Goal: Information Seeking & Learning: Check status

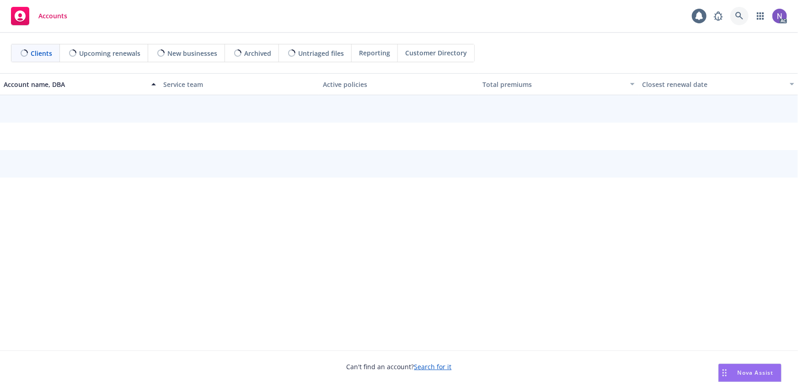
click at [741, 19] on icon at bounding box center [740, 16] width 8 height 8
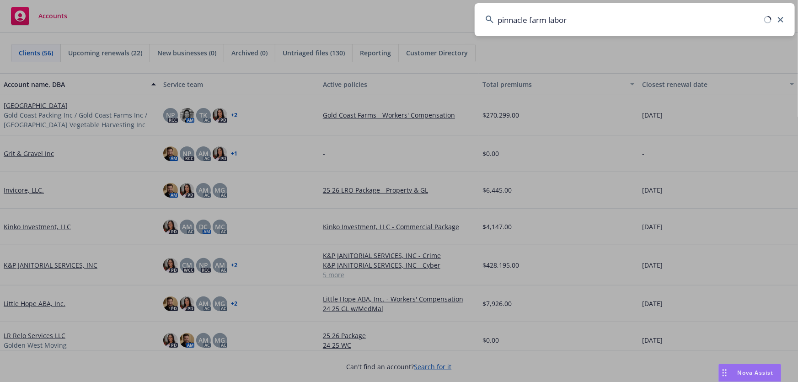
type input "pinnacle farm labor"
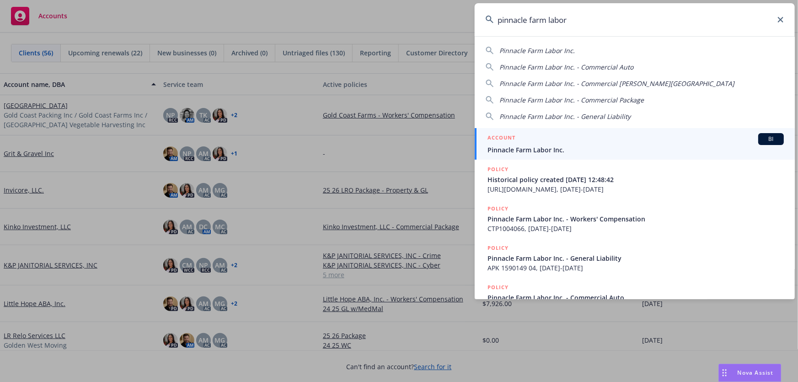
click at [518, 150] on span "Pinnacle Farm Labor Inc." at bounding box center [636, 150] width 296 height 10
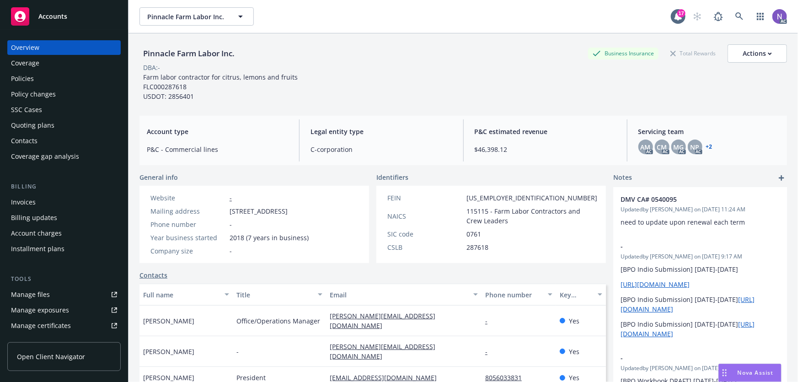
click at [53, 92] on div "Policy changes" at bounding box center [33, 94] width 45 height 15
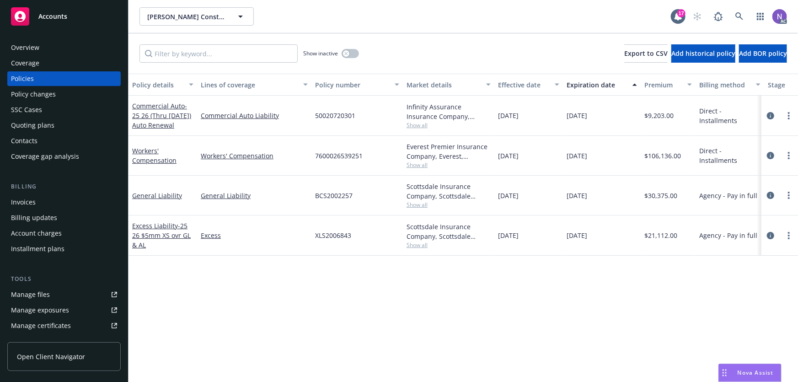
click at [64, 87] on div "Policy changes" at bounding box center [64, 94] width 106 height 15
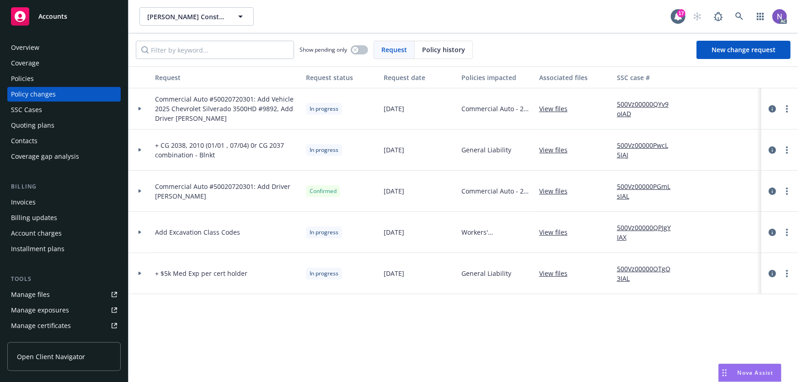
click at [621, 102] on link "500Vz00000QYv9oIAD" at bounding box center [647, 108] width 61 height 19
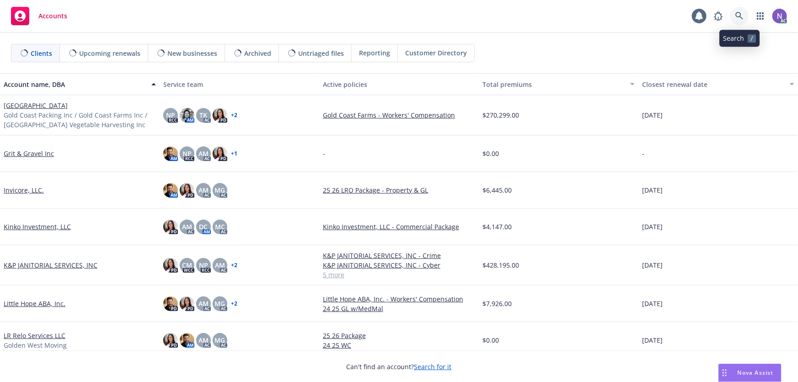
click at [737, 18] on icon at bounding box center [740, 16] width 8 height 8
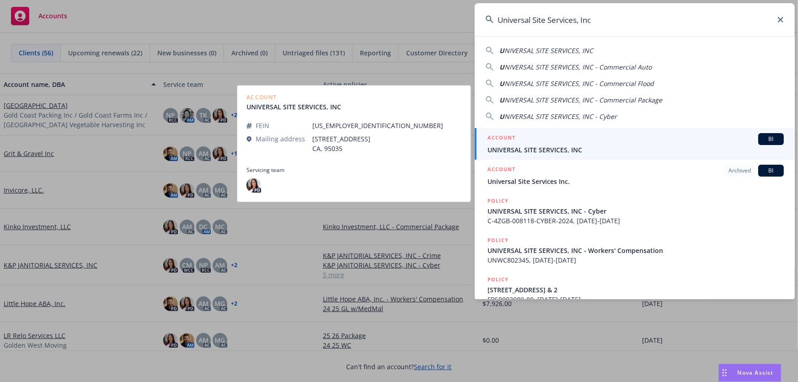
type input "Universal Site Services, Inc"
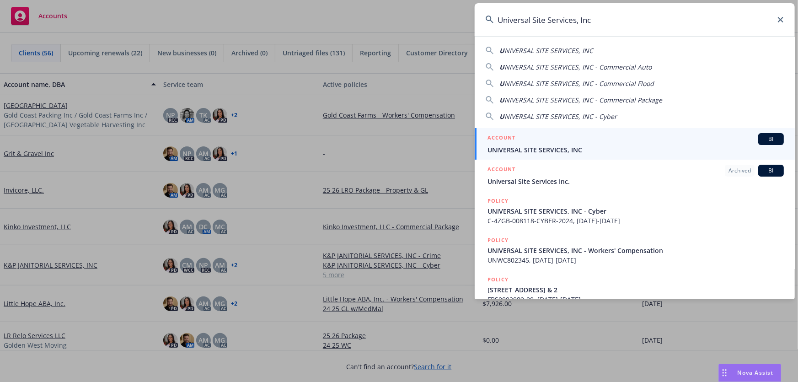
click at [568, 145] on span "UNIVERSAL SITE SERVICES, INC" at bounding box center [636, 150] width 296 height 10
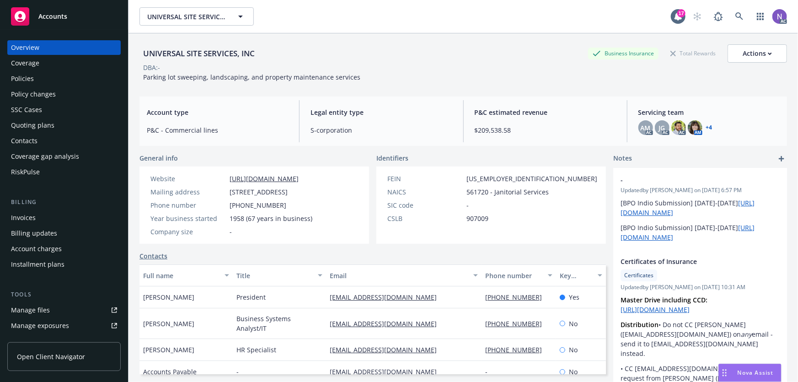
click at [92, 96] on div "Policy changes" at bounding box center [64, 94] width 106 height 15
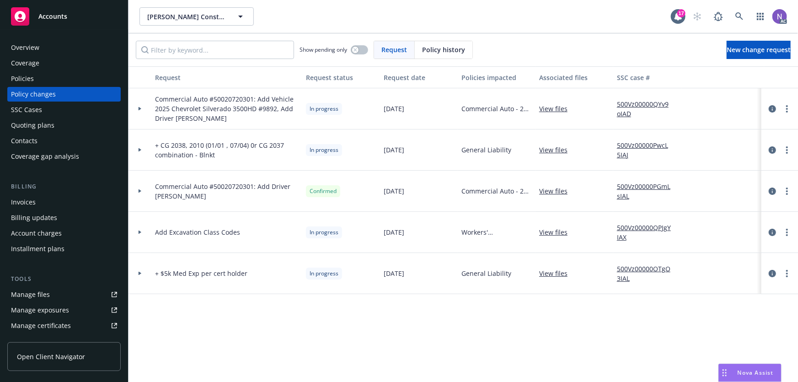
click at [82, 83] on div "Policies" at bounding box center [64, 78] width 106 height 15
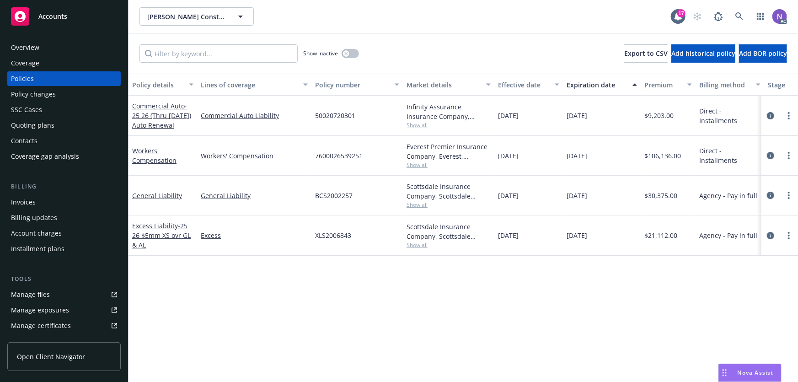
click at [341, 112] on span "50020720301" at bounding box center [335, 116] width 40 height 10
click at [340, 112] on span "50020720301" at bounding box center [335, 116] width 40 height 10
copy span "50020720301"
click at [59, 97] on div "Policy changes" at bounding box center [64, 94] width 106 height 15
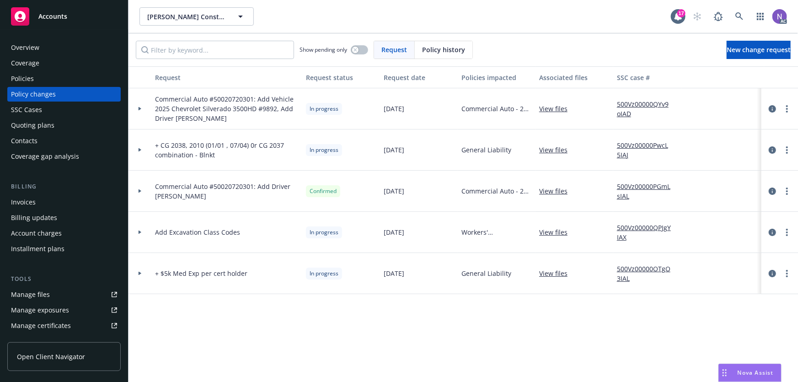
click at [265, 108] on span "Commercial Auto #50020720301: Add Vehicle 2025 Chevrolet Silverado 3500HD #9892…" at bounding box center [227, 108] width 144 height 29
copy span "9892"
click at [789, 106] on link "more" at bounding box center [787, 108] width 11 height 11
click at [720, 183] on link "Resume workflow" at bounding box center [713, 182] width 157 height 18
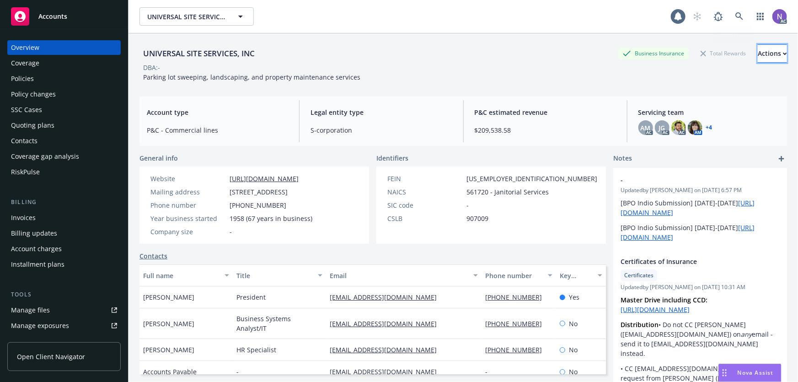
click at [761, 50] on div "Actions" at bounding box center [772, 53] width 29 height 17
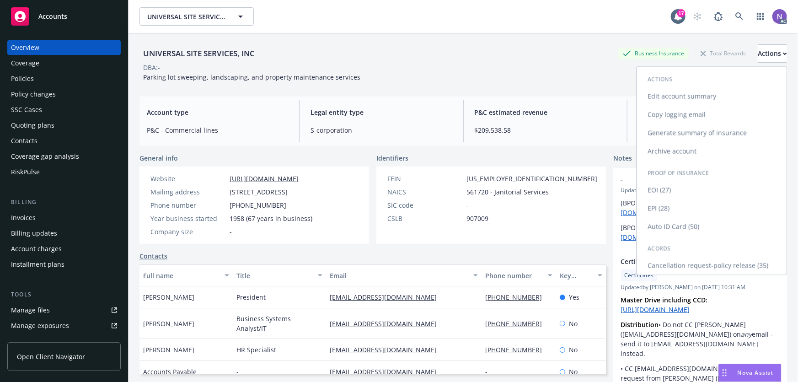
click at [668, 94] on link "Edit account summary" at bounding box center [712, 96] width 150 height 18
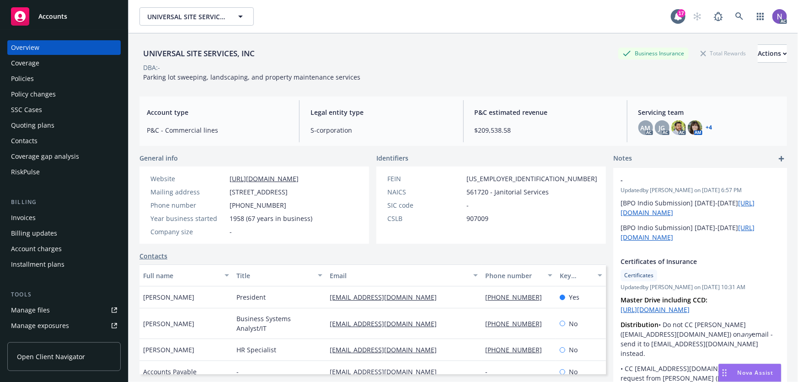
select select "US"
select select "S-corporation"
select select "CA"
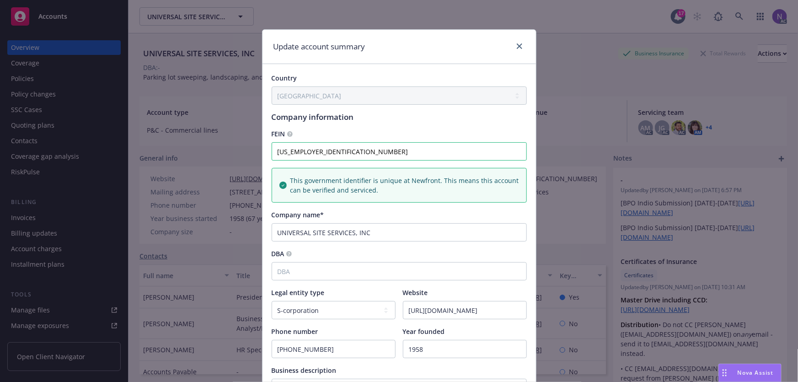
scroll to position [124, 0]
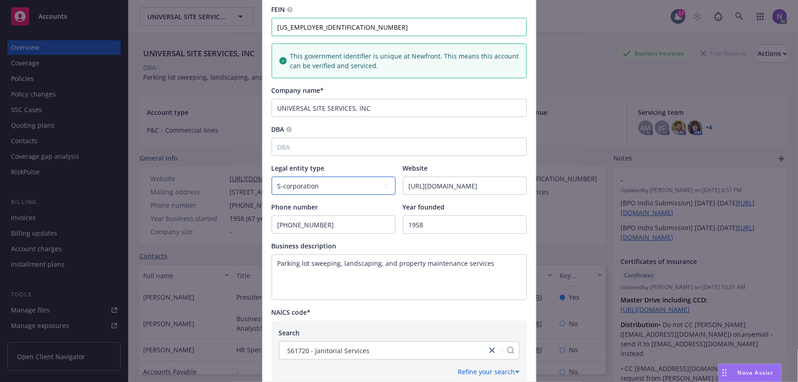
click at [344, 185] on select "Legal entity type C-corporation Government entity Independent contractor Joint …" at bounding box center [334, 186] width 124 height 18
click at [272, 177] on select "Legal entity type C-corporation Government entity Independent contractor Joint …" at bounding box center [334, 186] width 124 height 18
drag, startPoint x: 429, startPoint y: 224, endPoint x: 384, endPoint y: 224, distance: 44.4
click at [384, 224] on div "Phone number 800 647-9337 Year founded 1958" at bounding box center [399, 218] width 255 height 32
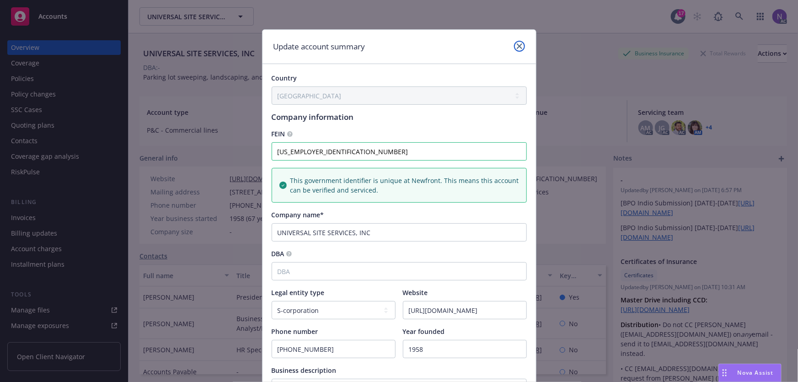
drag, startPoint x: 512, startPoint y: 43, endPoint x: 403, endPoint y: 56, distance: 110.1
click at [514, 43] on link "close" at bounding box center [519, 46] width 11 height 11
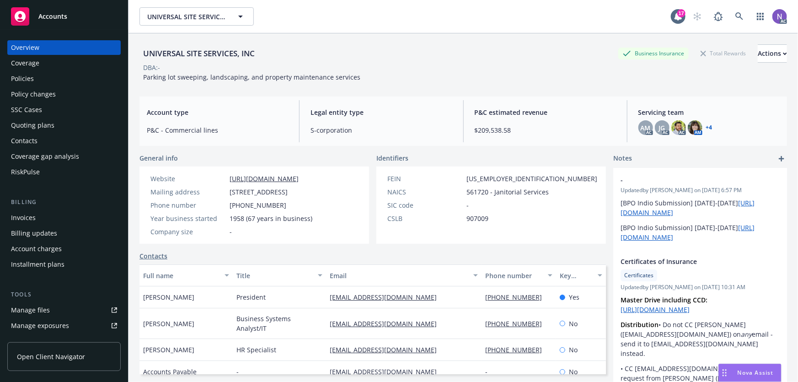
click at [83, 81] on div "Policies" at bounding box center [64, 78] width 106 height 15
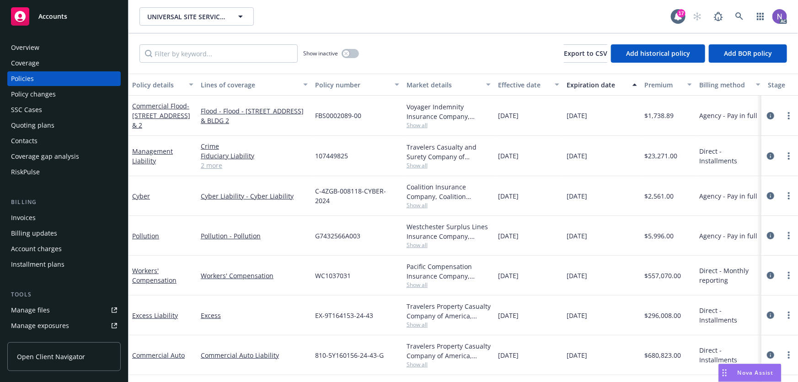
click at [205, 165] on link "2 more" at bounding box center [254, 166] width 107 height 10
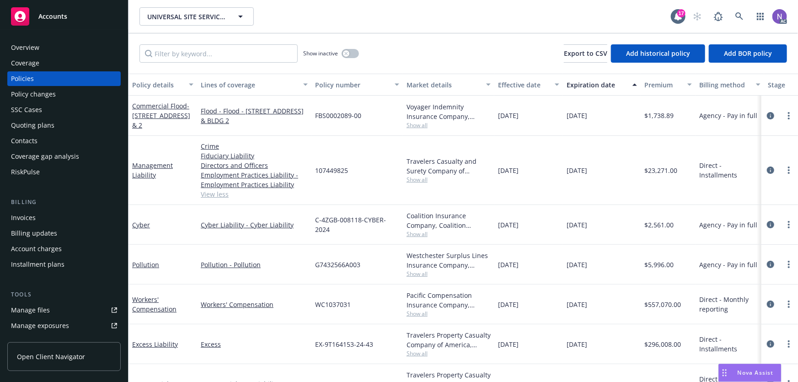
click at [216, 194] on link "View less" at bounding box center [254, 194] width 107 height 10
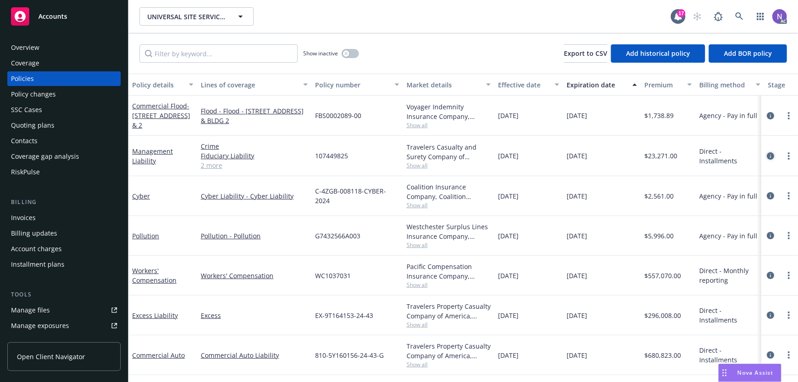
click at [767, 153] on icon "circleInformation" at bounding box center [770, 155] width 7 height 7
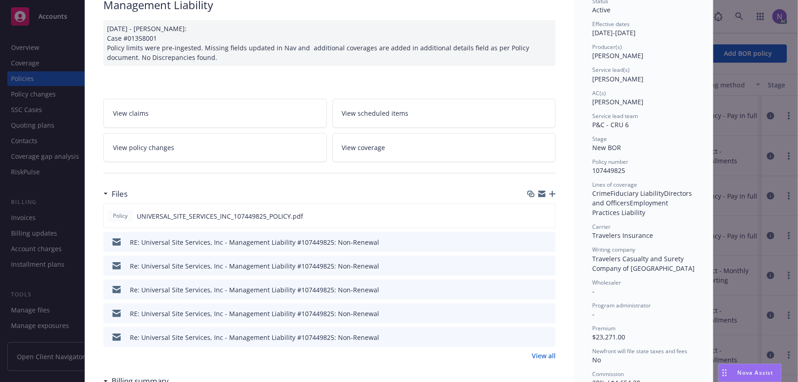
scroll to position [83, 0]
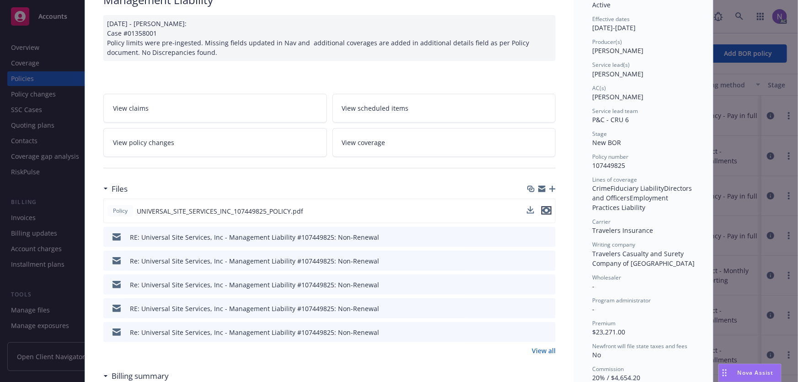
click at [546, 210] on icon "preview file" at bounding box center [546, 210] width 8 height 6
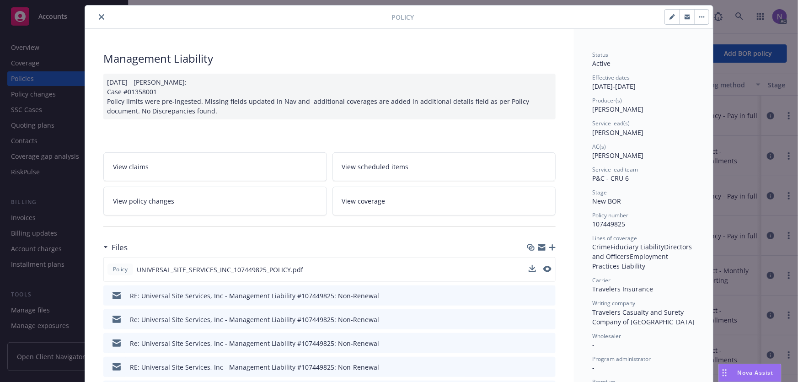
scroll to position [0, 0]
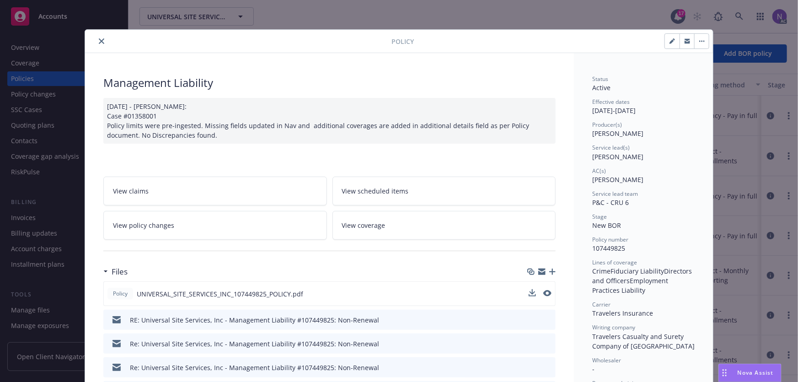
click at [99, 41] on icon "close" at bounding box center [101, 40] width 5 height 5
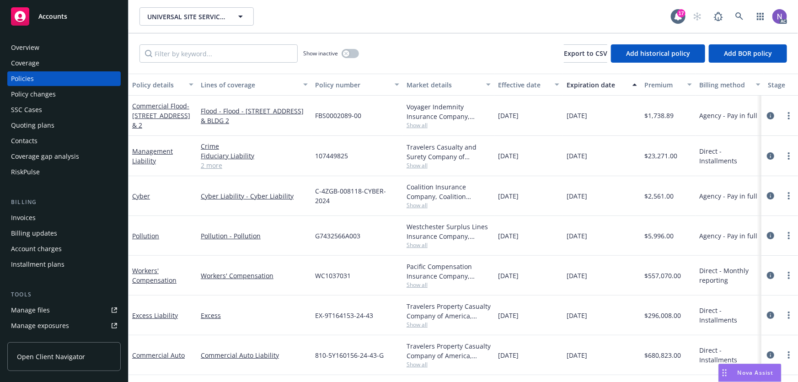
click at [19, 48] on div "Overview" at bounding box center [25, 47] width 28 height 15
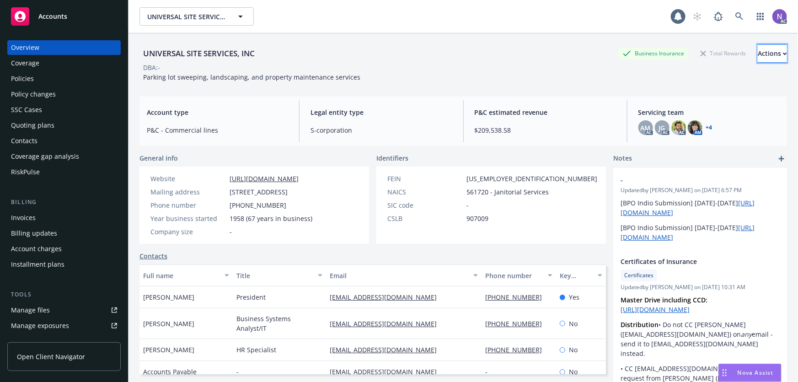
click at [758, 50] on div "Actions" at bounding box center [772, 53] width 29 height 17
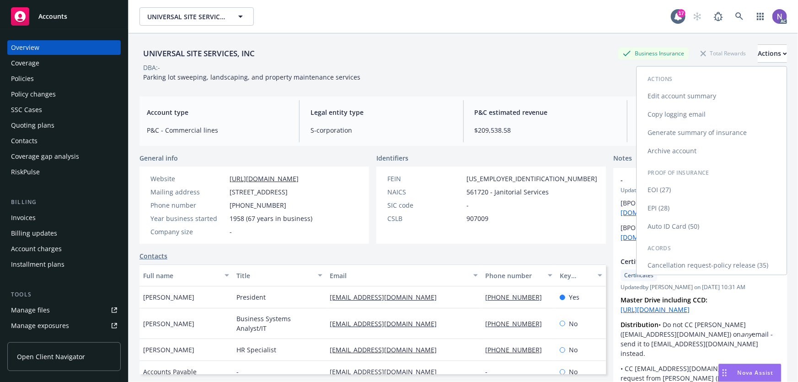
click at [683, 100] on link "Edit account summary" at bounding box center [712, 96] width 150 height 18
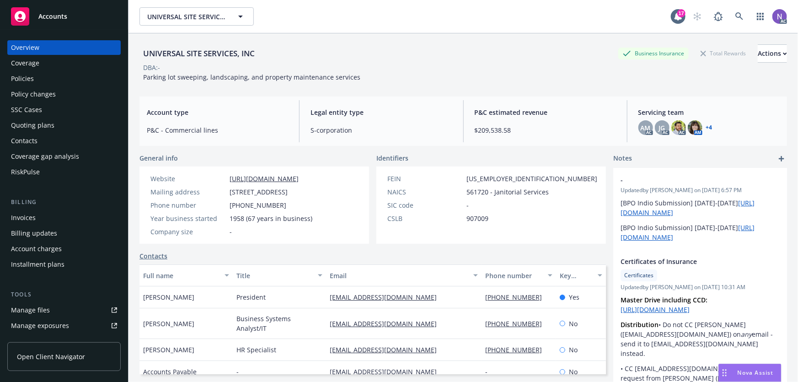
select select "US"
select select "S-corporation"
select select "CA"
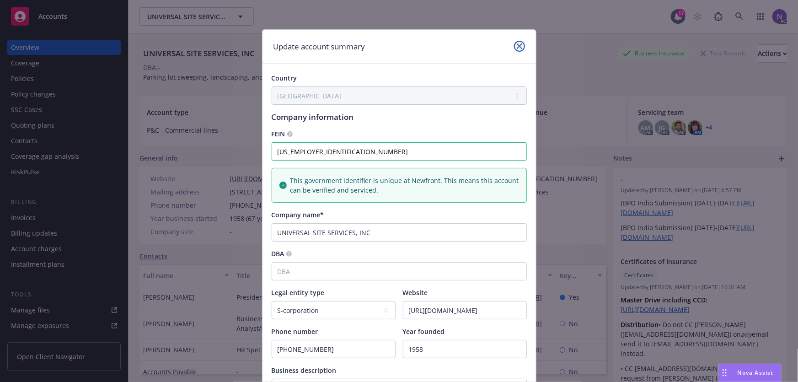
click at [520, 46] on link "close" at bounding box center [519, 46] width 11 height 11
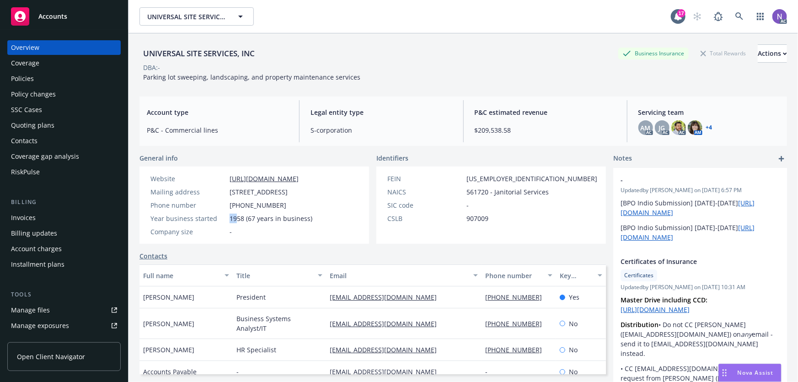
drag, startPoint x: 230, startPoint y: 216, endPoint x: 238, endPoint y: 218, distance: 8.9
click at [238, 218] on span "1958 (67 years in business)" at bounding box center [271, 219] width 83 height 10
click at [287, 177] on link "https://www.universalsiteservices.com/" at bounding box center [264, 178] width 69 height 9
click at [758, 54] on button "Actions" at bounding box center [772, 53] width 29 height 18
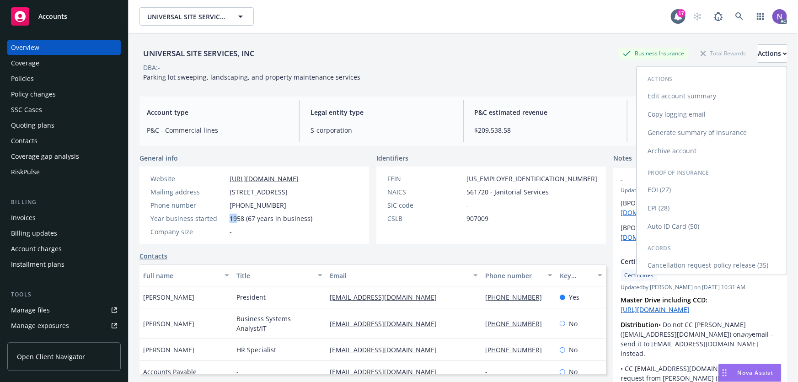
click at [682, 95] on link "Edit account summary" at bounding box center [712, 96] width 150 height 18
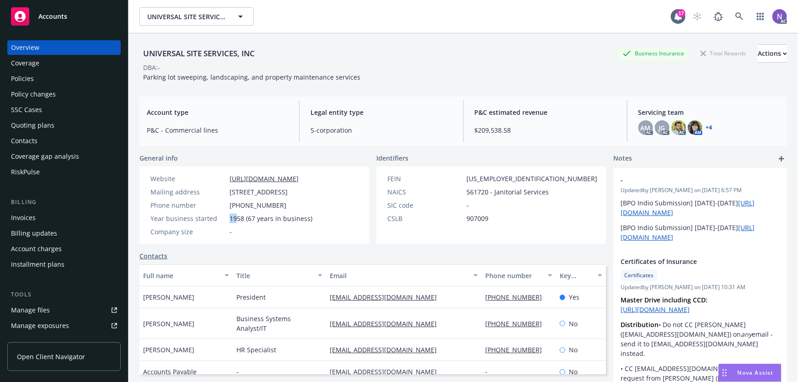
select select "US"
select select "S-corporation"
select select "CA"
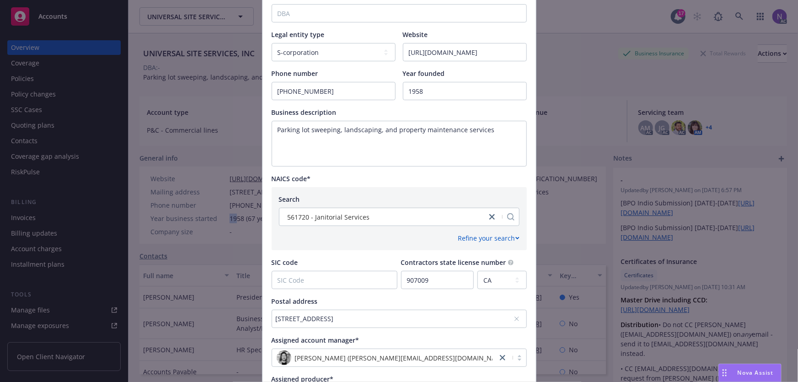
scroll to position [249, 0]
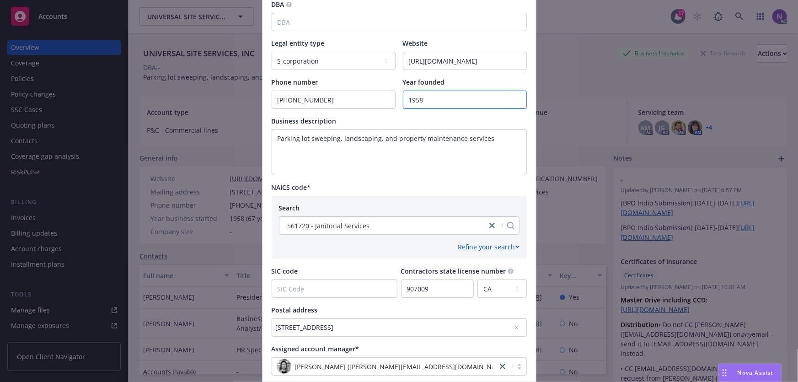
click at [432, 92] on input "1958" at bounding box center [464, 99] width 123 height 17
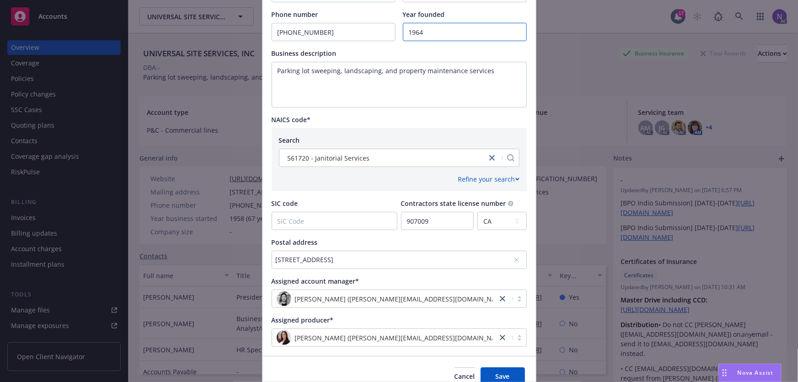
scroll to position [319, 0]
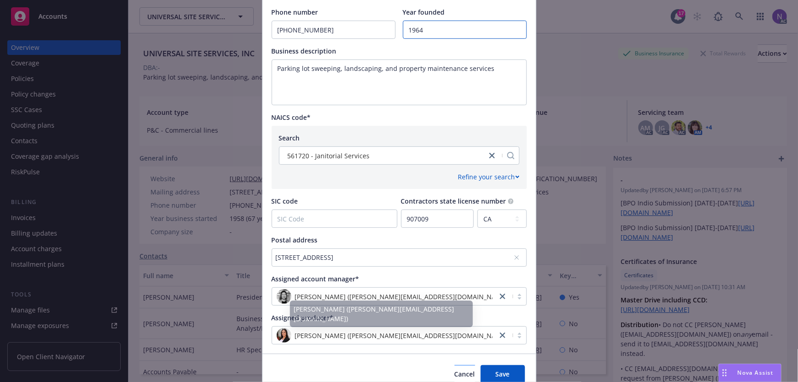
type input "1964"
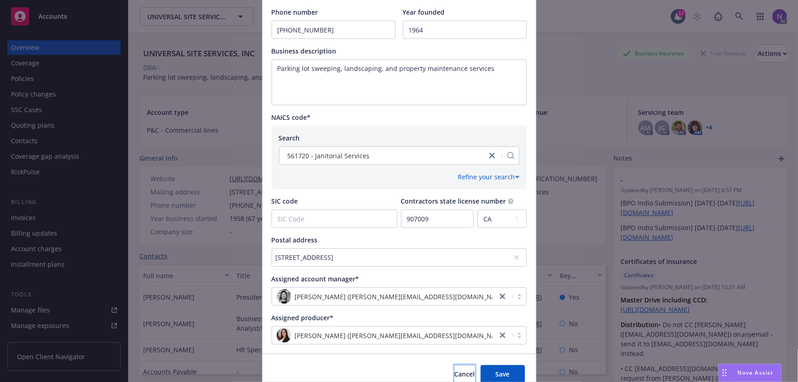
click at [455, 368] on button "Cancel" at bounding box center [465, 374] width 21 height 18
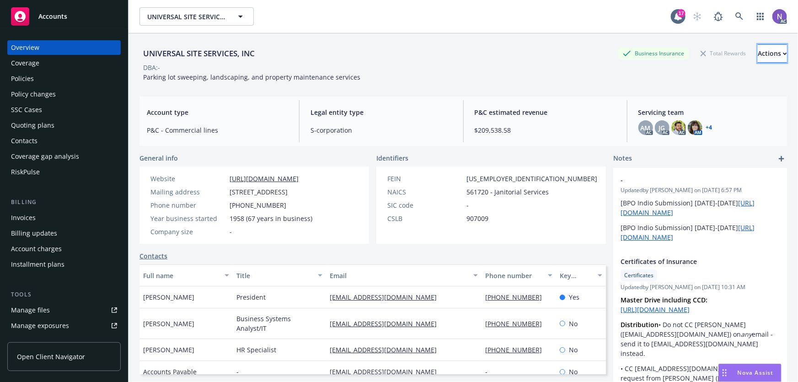
click at [758, 55] on button "Actions" at bounding box center [772, 53] width 29 height 18
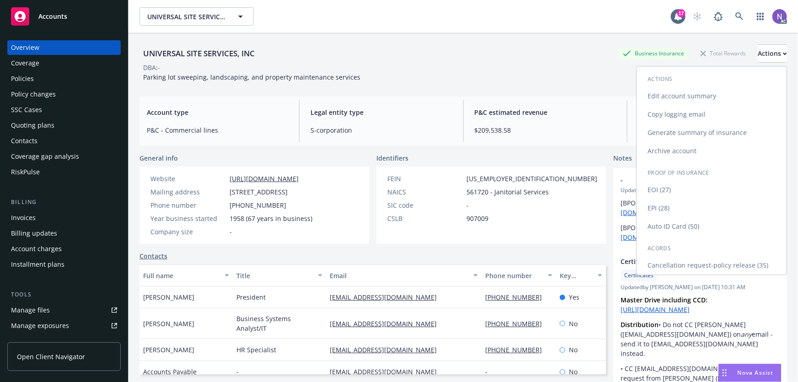
click at [683, 96] on link "Edit account summary" at bounding box center [712, 96] width 150 height 18
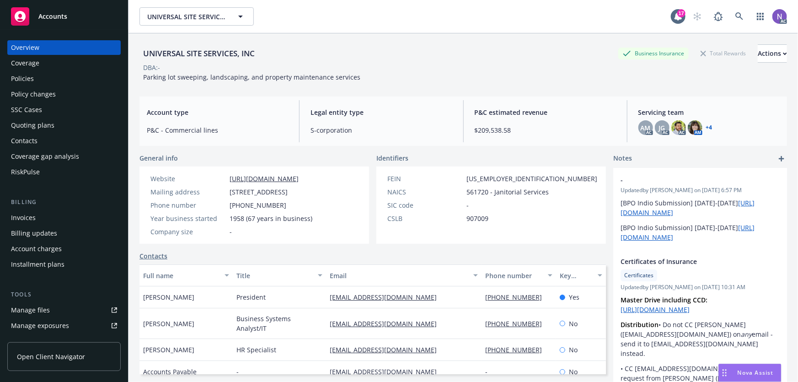
select select "US"
select select "S-corporation"
select select "CA"
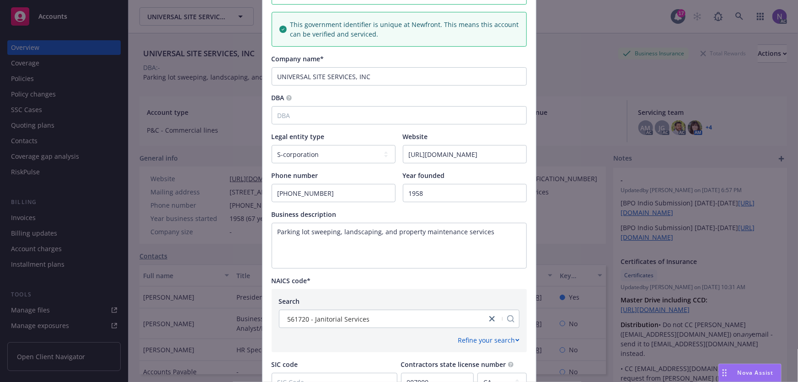
scroll to position [166, 0]
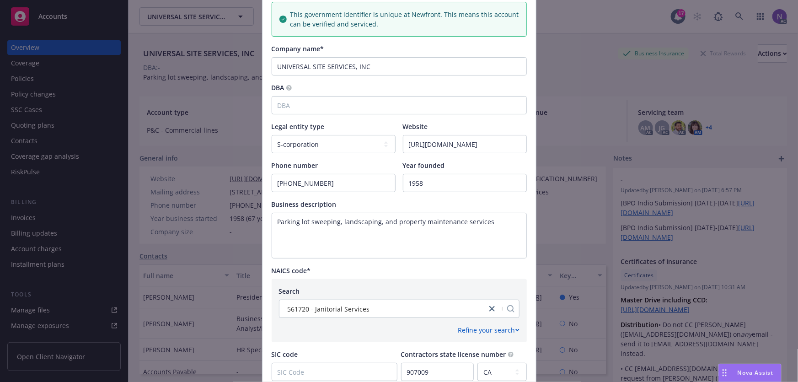
drag, startPoint x: 435, startPoint y: 172, endPoint x: 430, endPoint y: 173, distance: 5.1
click at [430, 173] on div "Year founded 1958" at bounding box center [465, 177] width 124 height 32
drag, startPoint x: 392, startPoint y: 190, endPoint x: 387, endPoint y: 190, distance: 5.0
click at [387, 190] on div "Phone number 800 647-9337 Year founded 1958" at bounding box center [399, 177] width 255 height 32
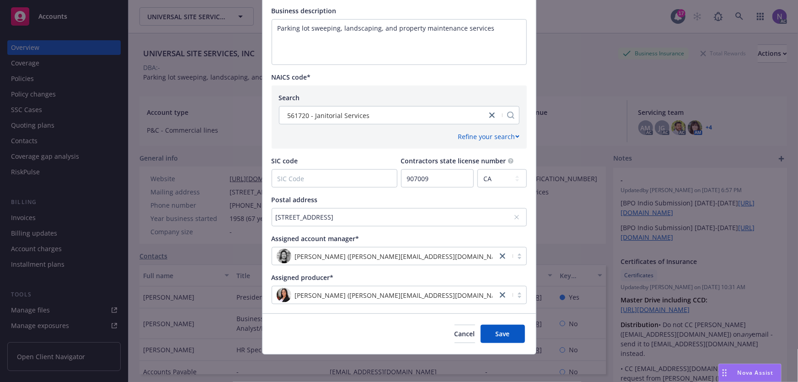
scroll to position [361, 0]
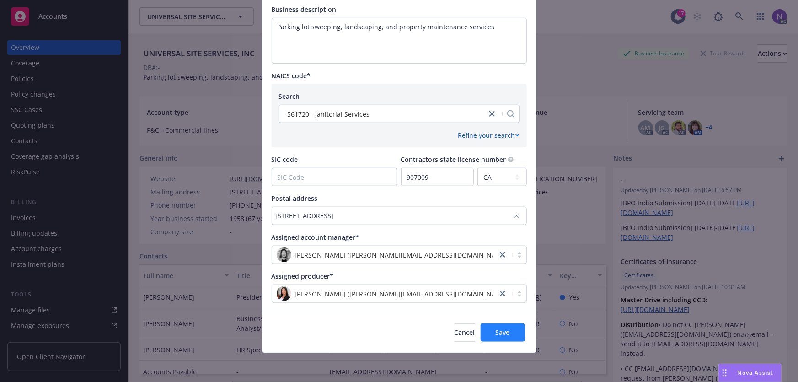
type input "2011"
click at [496, 329] on span "Save" at bounding box center [503, 332] width 14 height 9
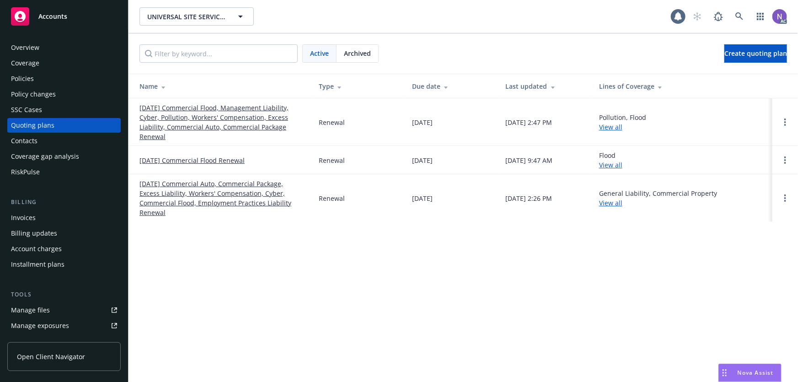
click at [193, 193] on link "[DATE] Commercial Auto, Commercial Package, Excess Liability, Workers' Compensa…" at bounding box center [222, 198] width 165 height 38
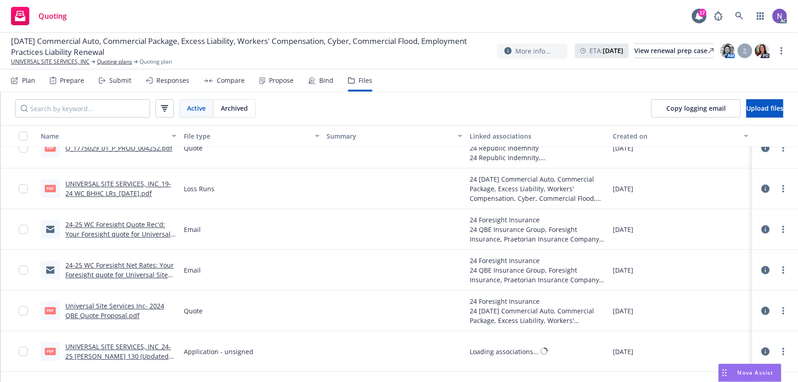
scroll to position [2827, 0]
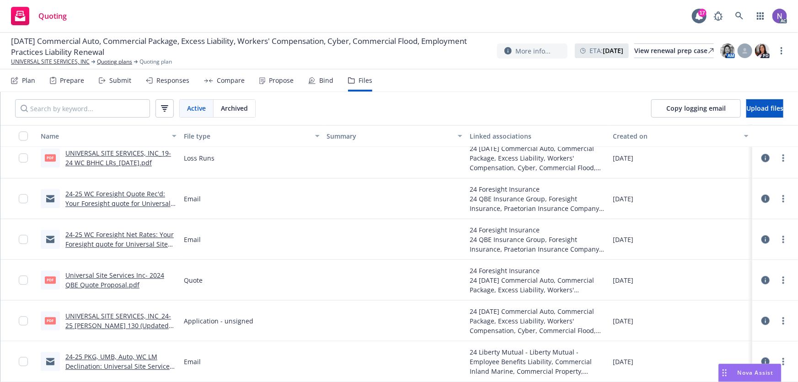
click at [159, 315] on link "UNIVERSAL SITE SERVICES, INC_24-25 [PERSON_NAME] 130 (Updated EC).pdf" at bounding box center [118, 325] width 106 height 28
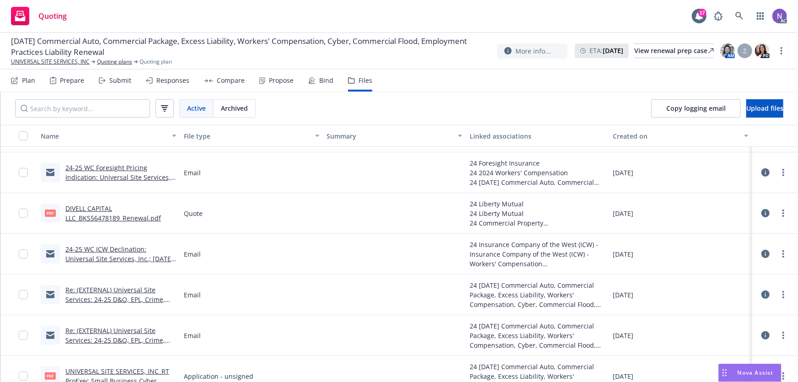
scroll to position [3784, 0]
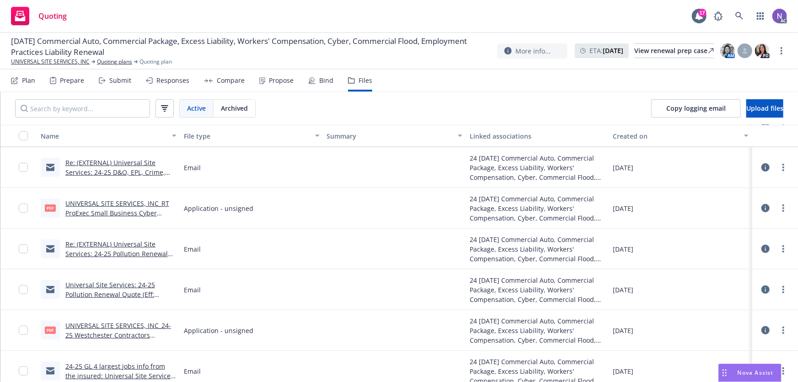
click at [148, 325] on link "UNIVERSAL SITE SERVICES, INC_24-25 Westchester Contractors Pollution Liability …" at bounding box center [118, 335] width 106 height 28
click at [138, 210] on link "UNIVERSAL SITE SERVICES, INC_RT ProExec Small Business Cyber Liability Applicat…" at bounding box center [117, 213] width 104 height 28
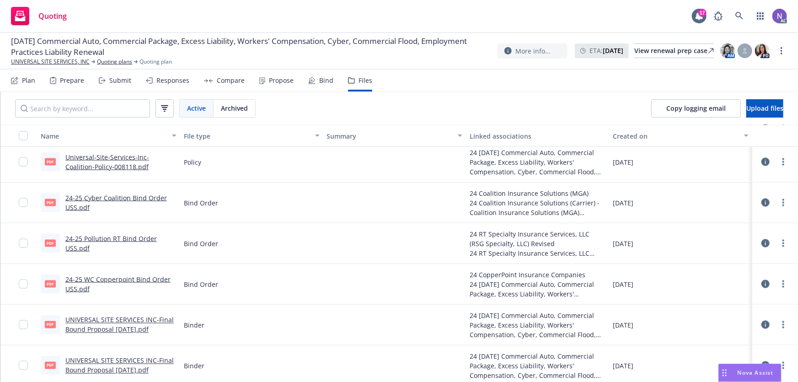
scroll to position [707, 0]
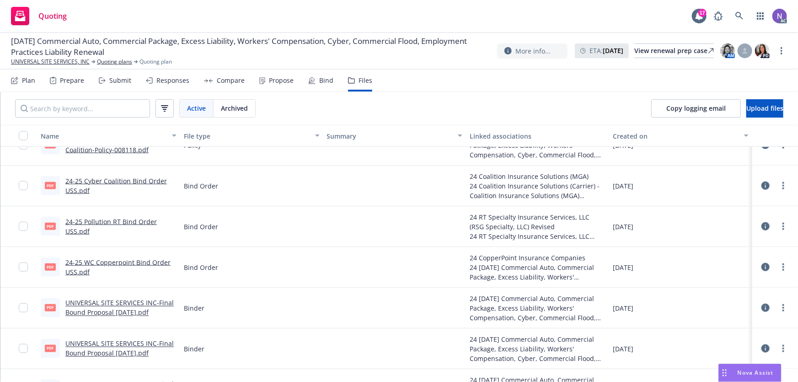
click at [141, 302] on link "UNIVERSAL SITE SERVICES INC-Final Bound Proposal [DATE].pdf" at bounding box center [119, 308] width 108 height 18
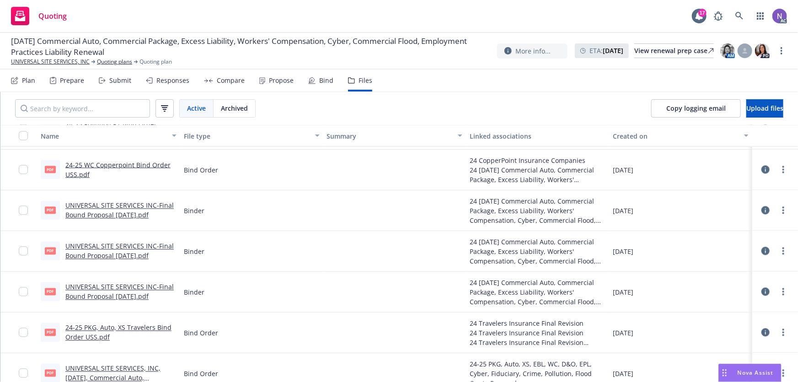
scroll to position [804, 0]
click at [157, 204] on link "UNIVERSAL SITE SERVICES INC-Final Bound Proposal [DATE].pdf" at bounding box center [119, 210] width 108 height 18
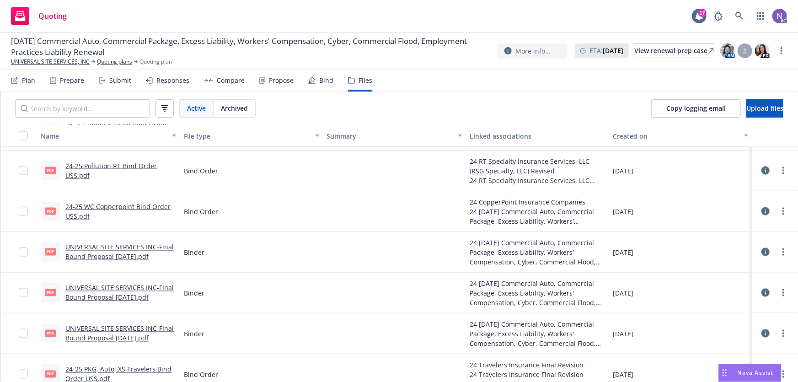
scroll to position [679, 0]
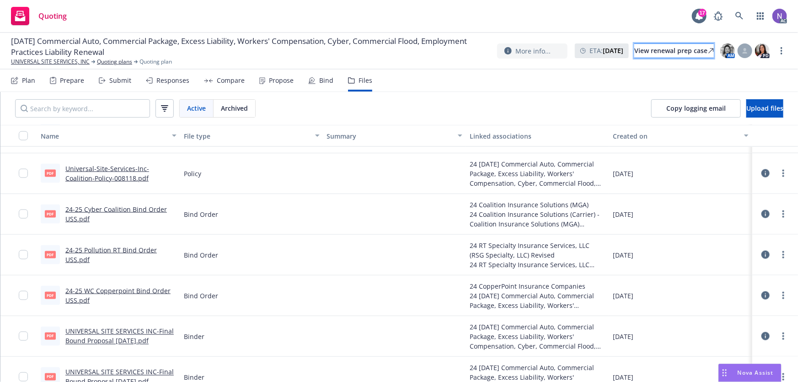
click at [660, 53] on div "View renewal prep case" at bounding box center [674, 51] width 80 height 14
